Goal: Information Seeking & Learning: Learn about a topic

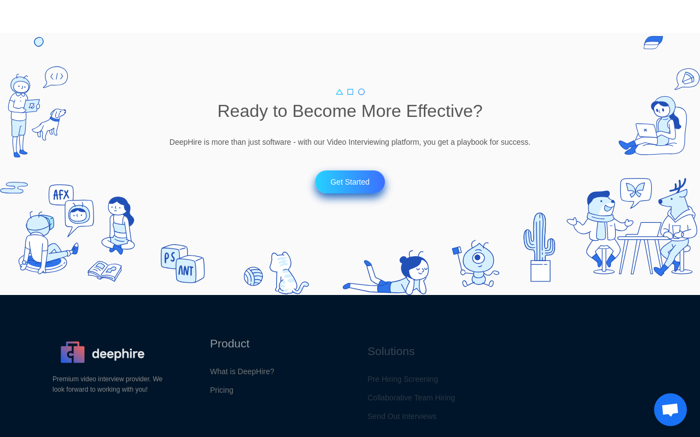
scroll to position [1476, 0]
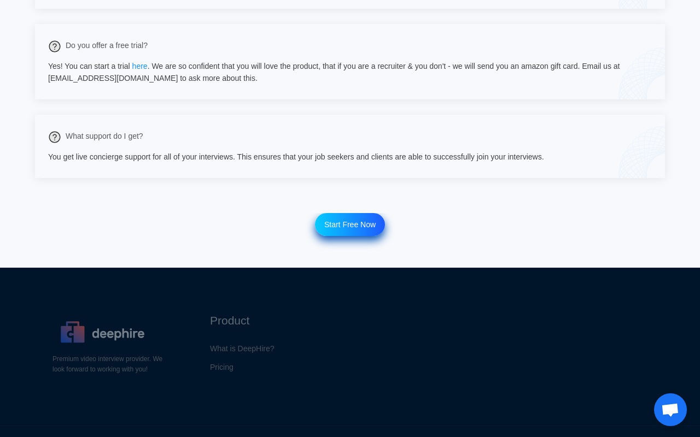
scroll to position [820, 0]
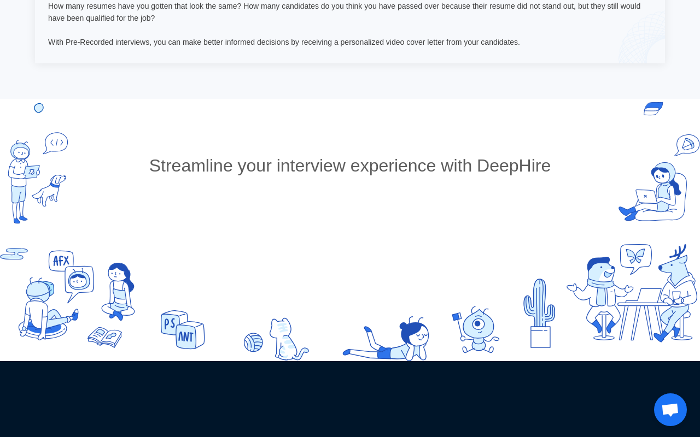
scroll to position [1312, 0]
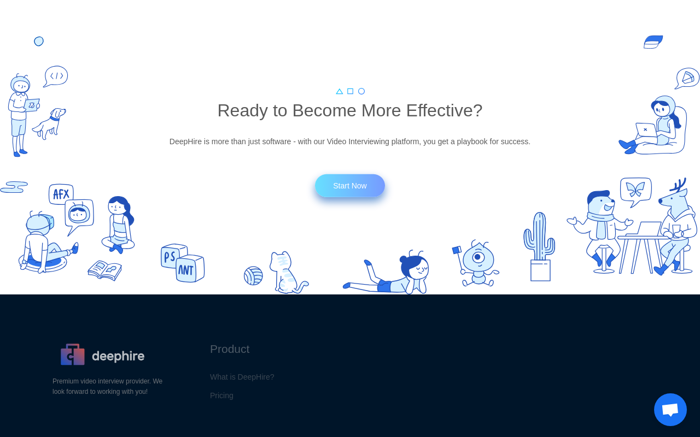
scroll to position [1148, 0]
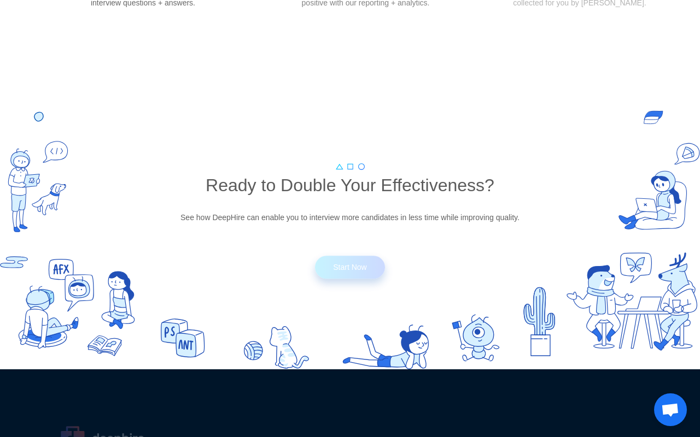
scroll to position [1400, 0]
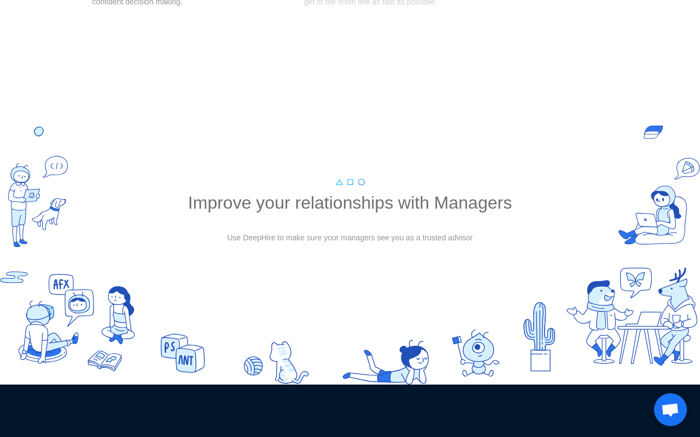
scroll to position [1586, 0]
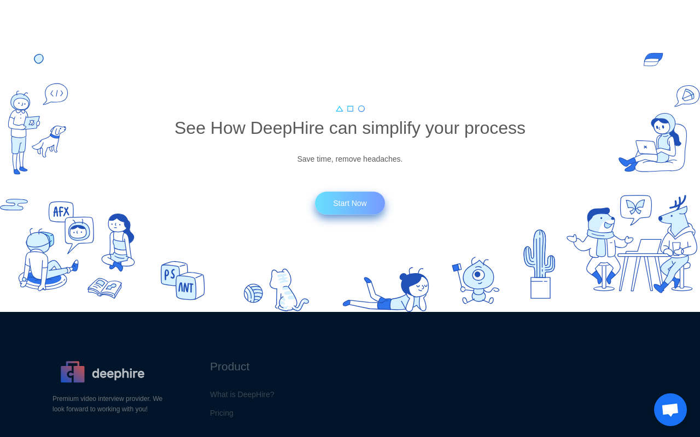
scroll to position [1586, 0]
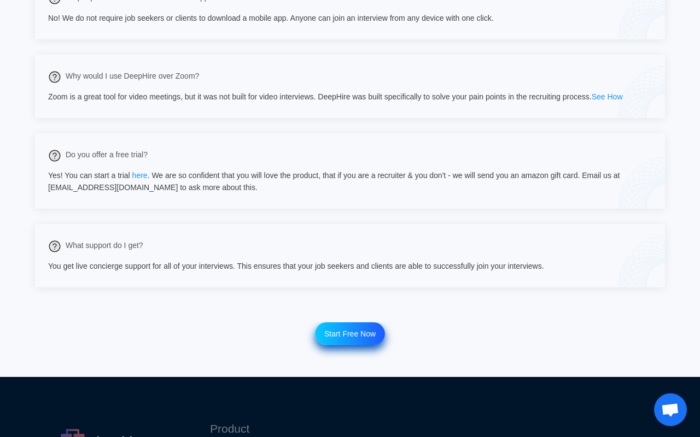
scroll to position [711, 0]
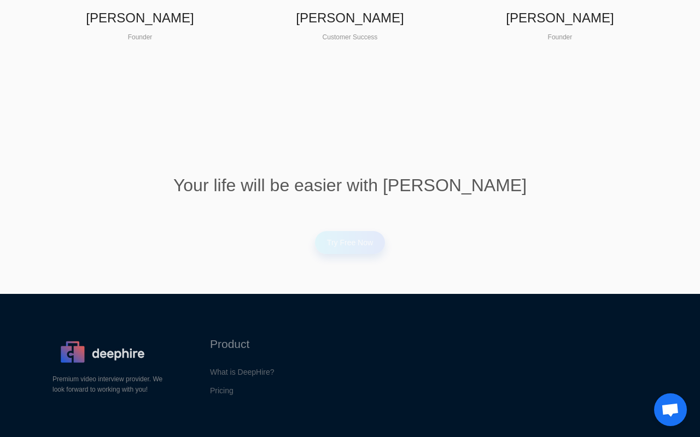
scroll to position [2878, 0]
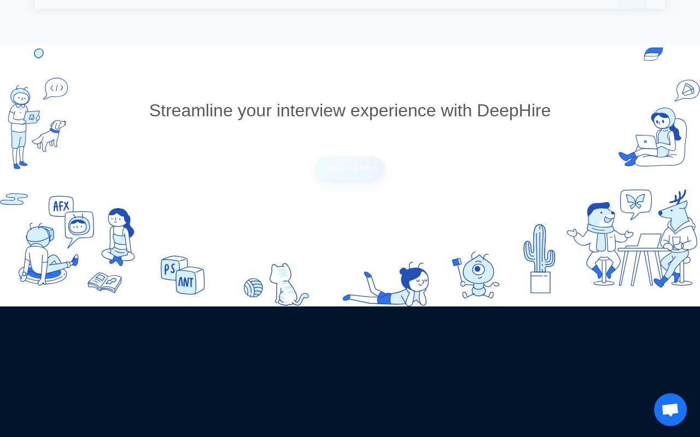
scroll to position [1312, 0]
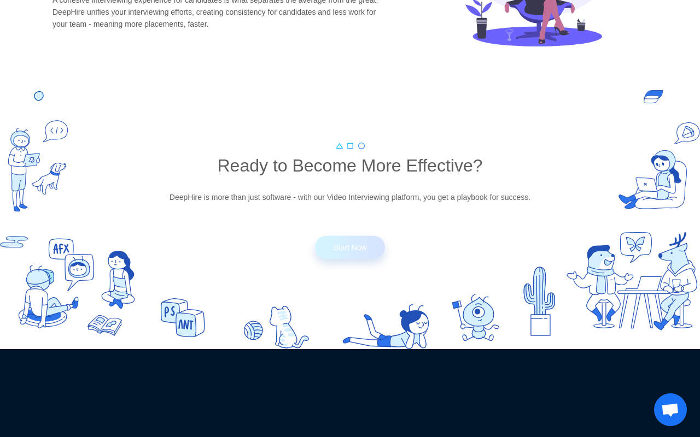
scroll to position [1171, 0]
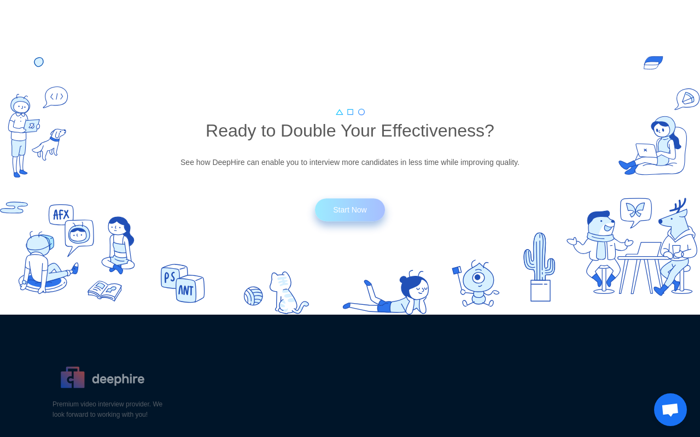
scroll to position [1400, 0]
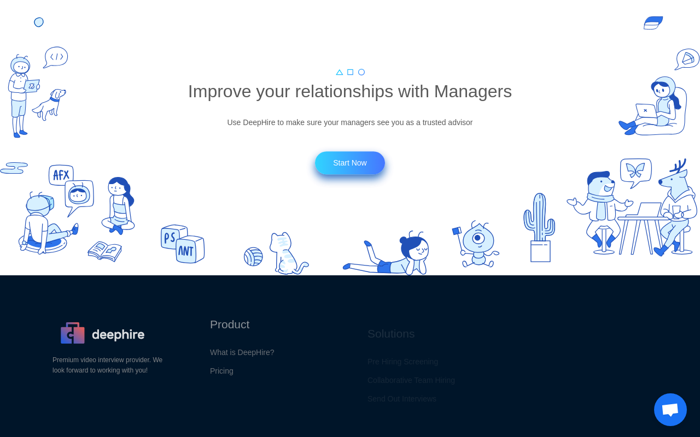
scroll to position [1634, 0]
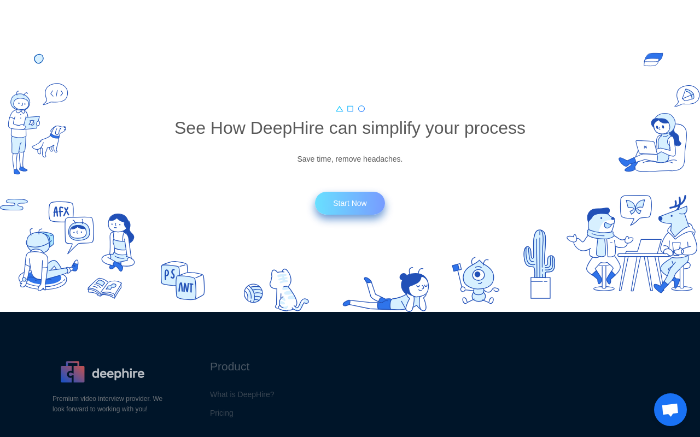
scroll to position [1586, 0]
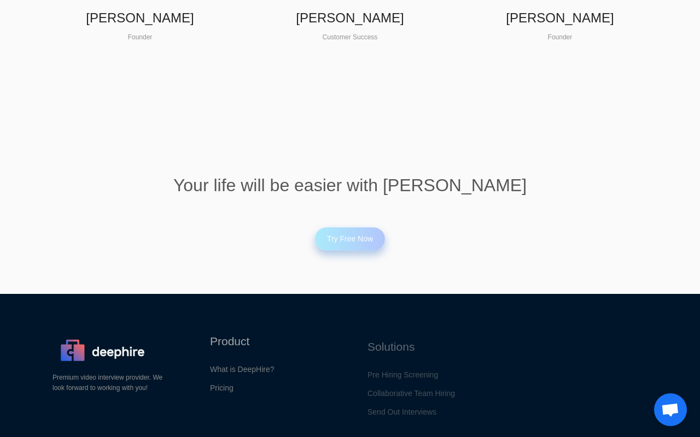
scroll to position [2842, 0]
